Goal: Check status

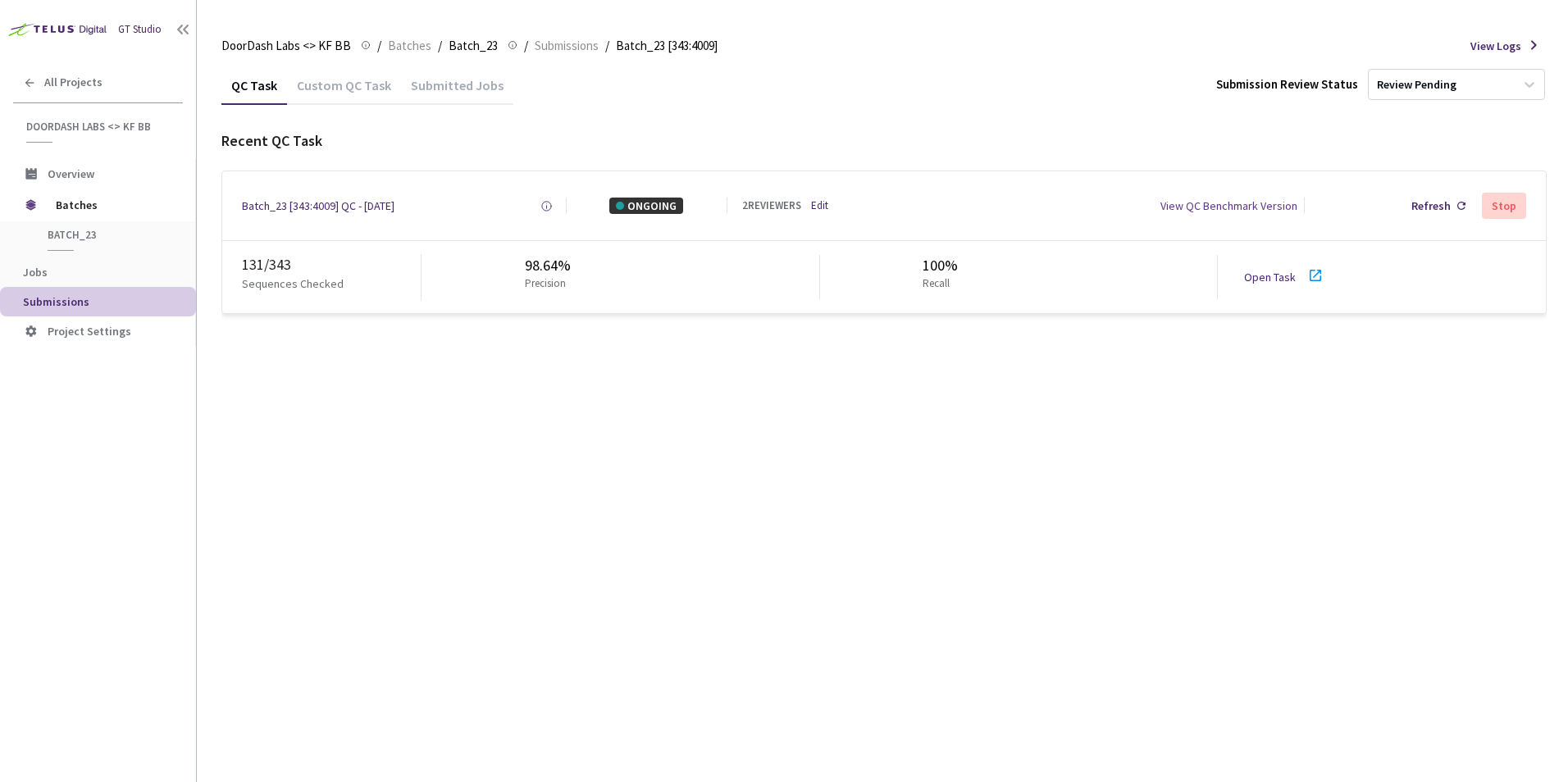
click at [773, 274] on icon at bounding box center [1316, 275] width 20 height 20
click at [773, 206] on icon at bounding box center [1462, 206] width 8 height 8
click at [773, 204] on div "Refresh" at bounding box center [1439, 206] width 67 height 30
click at [773, 206] on div "Refresh" at bounding box center [1431, 206] width 39 height 17
